Goal: Find specific page/section: Find specific page/section

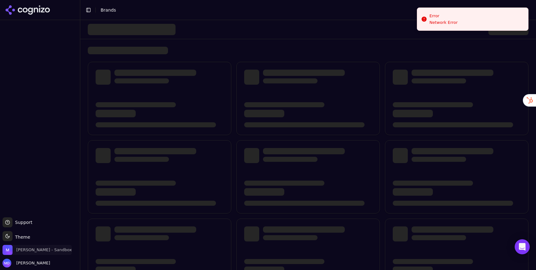
click at [40, 248] on span "[PERSON_NAME] - Sandbox" at bounding box center [43, 250] width 55 height 6
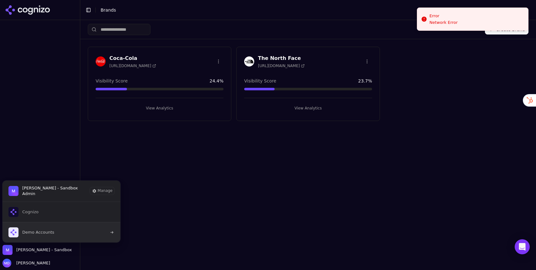
click at [43, 230] on span "Demo Accounts" at bounding box center [38, 232] width 32 height 6
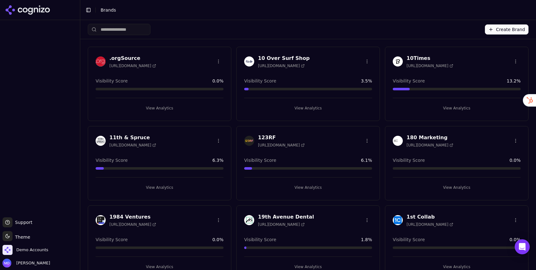
click at [114, 31] on input "search" at bounding box center [119, 29] width 63 height 11
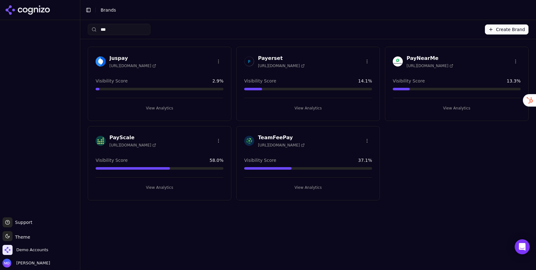
type input "***"
